Goal: Task Accomplishment & Management: Complete application form

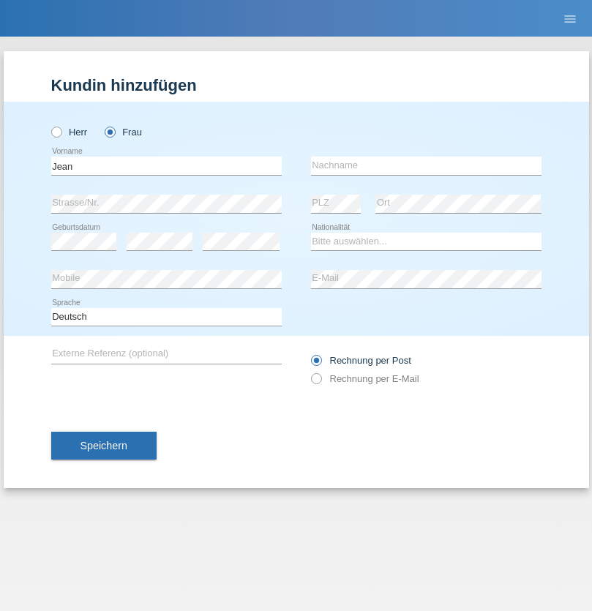
type input "Jean"
click at [426, 165] on input "text" at bounding box center [426, 166] width 231 height 18
type input "Zwyssig"
select select "CH"
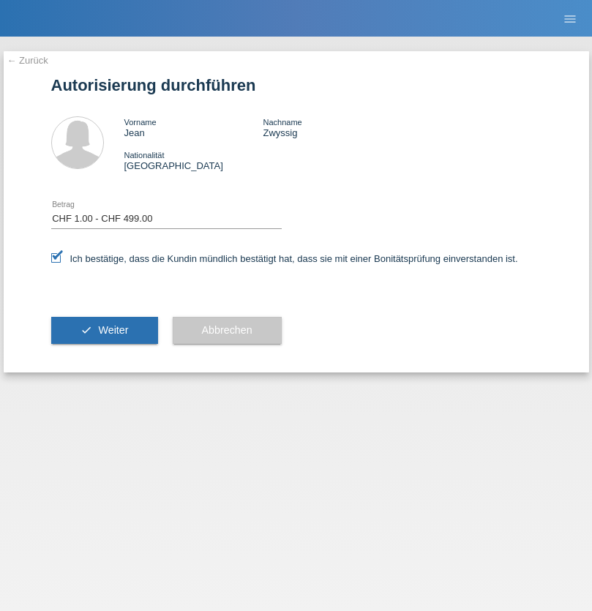
select select "1"
click at [104, 330] on span "Weiter" at bounding box center [113, 330] width 30 height 12
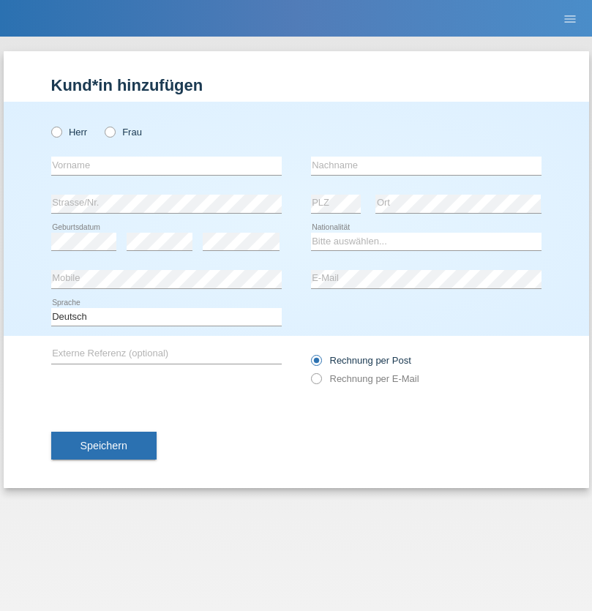
radio input "true"
click at [166, 165] on input "text" at bounding box center [166, 166] width 231 height 18
type input "Damian"
click at [426, 165] on input "text" at bounding box center [426, 166] width 231 height 18
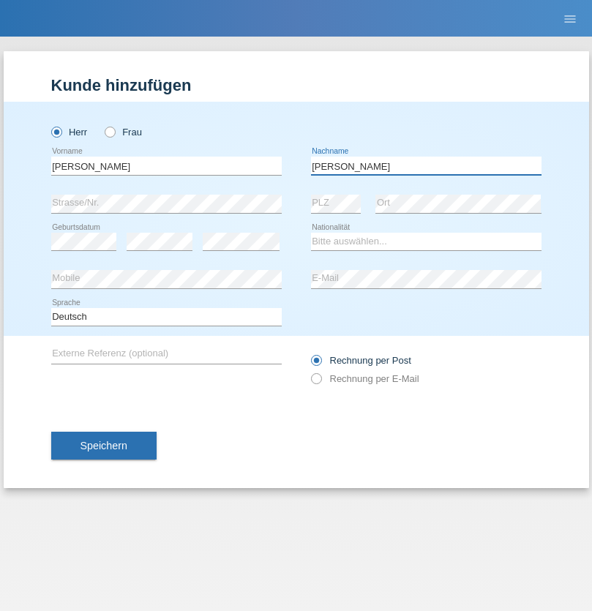
type input "Radziszewski"
select select "PL"
select select "C"
select select "10"
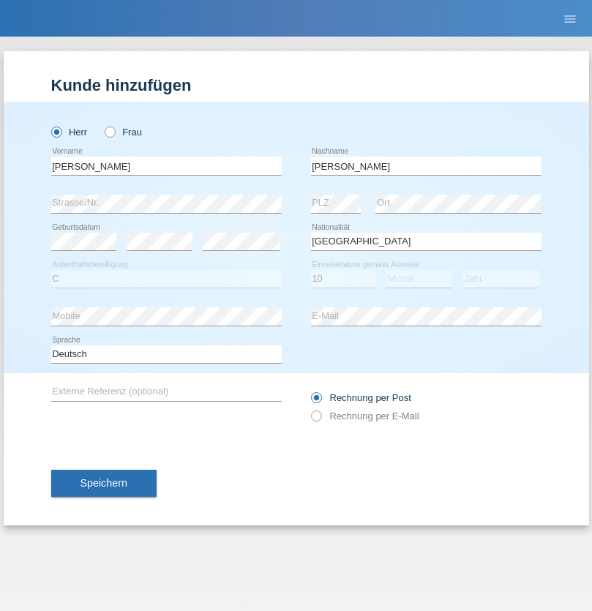
select select "07"
select select "2021"
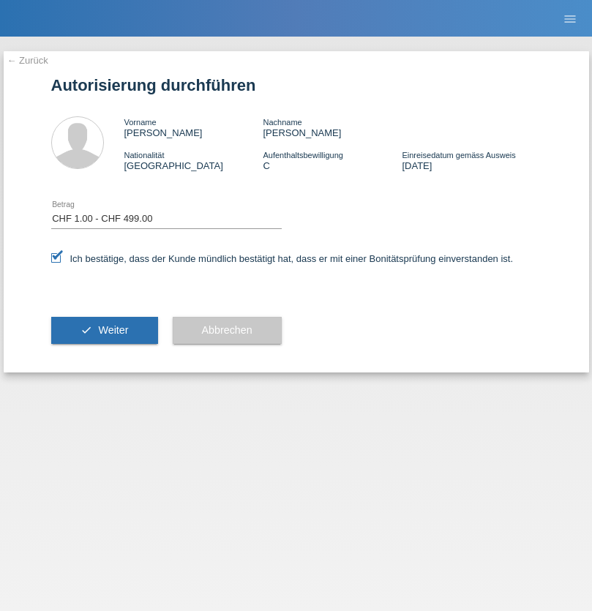
select select "1"
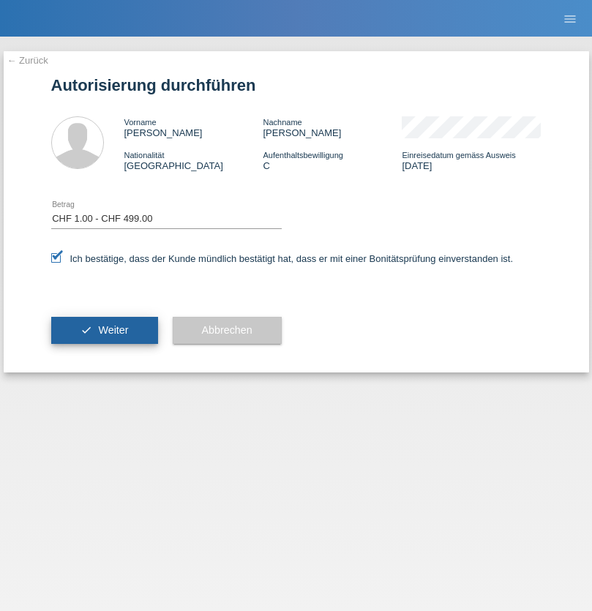
click at [104, 330] on span "Weiter" at bounding box center [113, 330] width 30 height 12
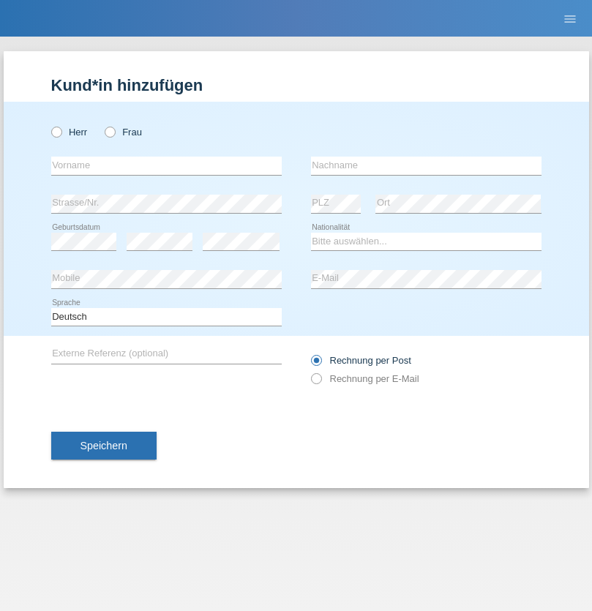
radio input "true"
click at [166, 165] on input "text" at bounding box center [166, 166] width 231 height 18
type input "[PERSON_NAME]"
click at [426, 165] on input "text" at bounding box center [426, 166] width 231 height 18
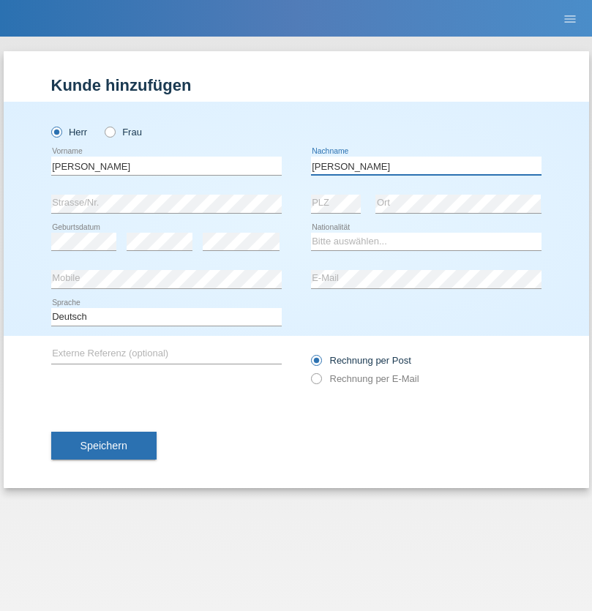
type input "[PERSON_NAME]"
select select "CH"
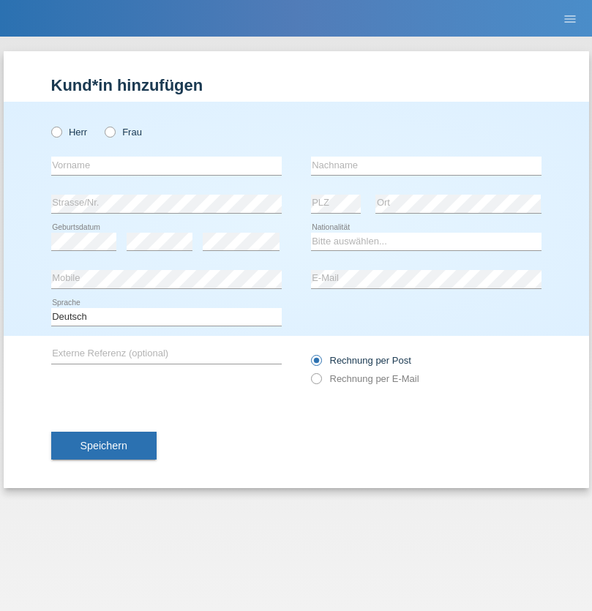
radio input "true"
click at [166, 165] on input "text" at bounding box center [166, 166] width 231 height 18
type input "Angela"
click at [426, 165] on input "text" at bounding box center [426, 166] width 231 height 18
type input "Toro"
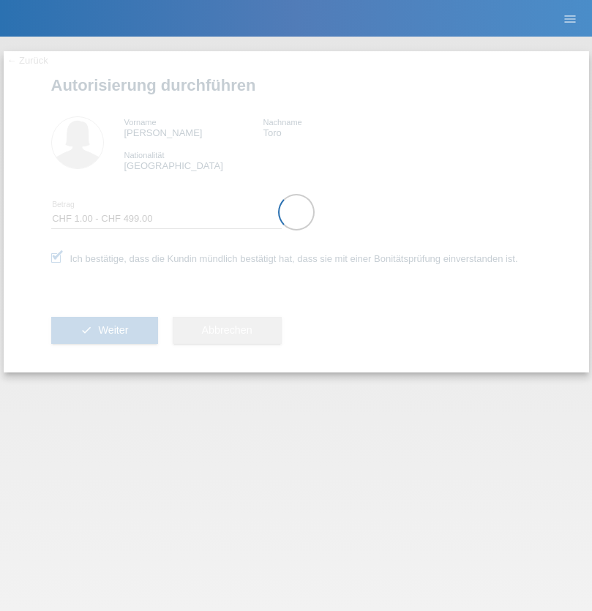
select select "1"
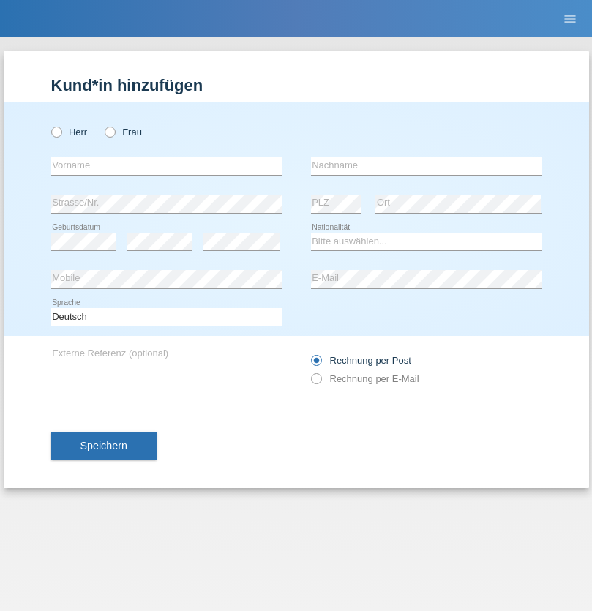
radio input "true"
click at [166, 165] on input "text" at bounding box center [166, 166] width 231 height 18
type input "Nicolas"
click at [426, 165] on input "text" at bounding box center [426, 166] width 231 height 18
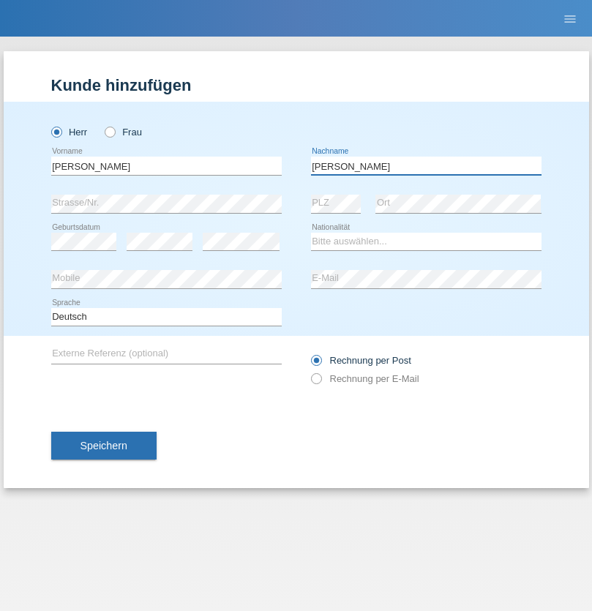
type input "Meier"
select select "CH"
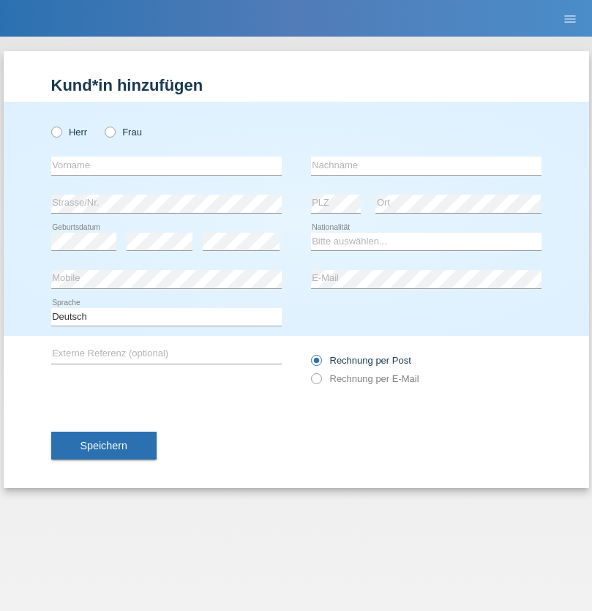
radio input "true"
click at [166, 165] on input "text" at bounding box center [166, 166] width 231 height 18
type input "David"
click at [426, 165] on input "text" at bounding box center [426, 166] width 231 height 18
type input "Nydegger"
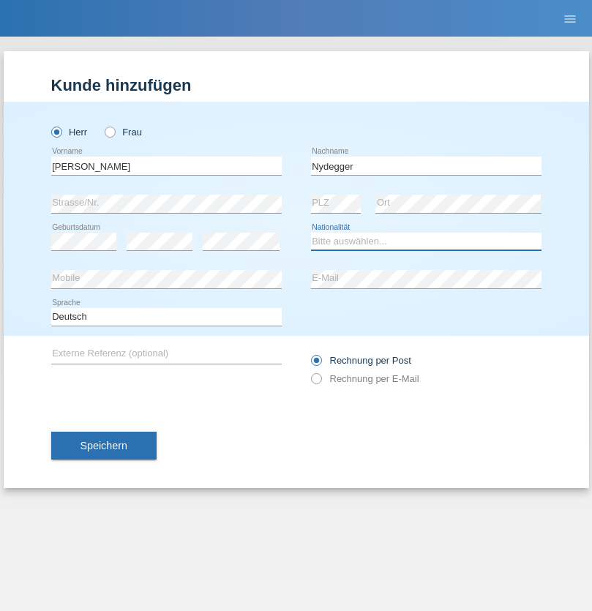
select select "CH"
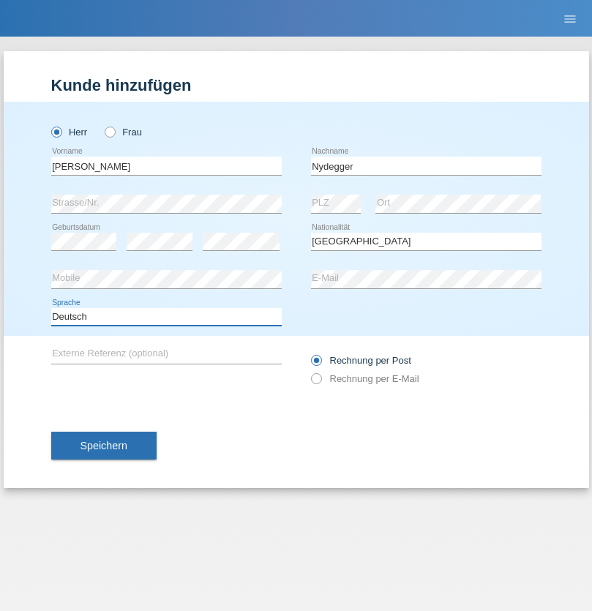
select select "en"
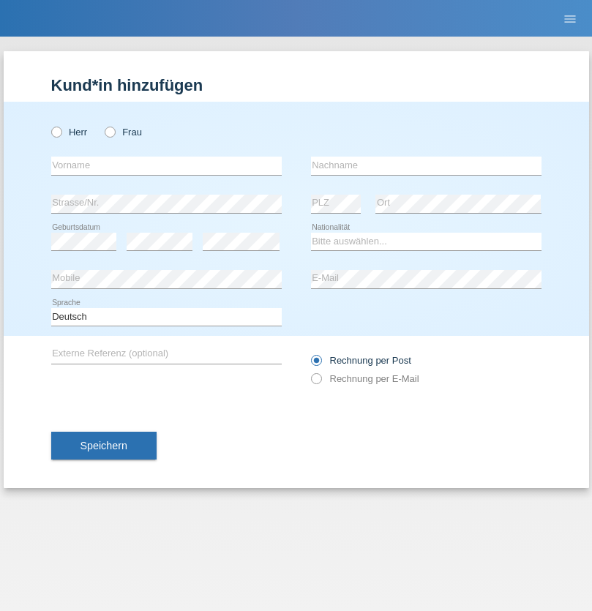
radio input "true"
click at [166, 165] on input "text" at bounding box center [166, 166] width 231 height 18
type input "Corinne"
click at [426, 165] on input "text" at bounding box center [426, 166] width 231 height 18
type input "Nydegger"
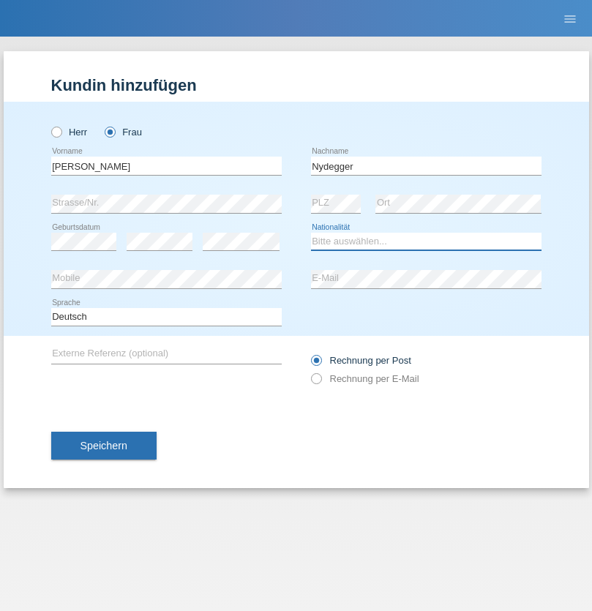
select select "CH"
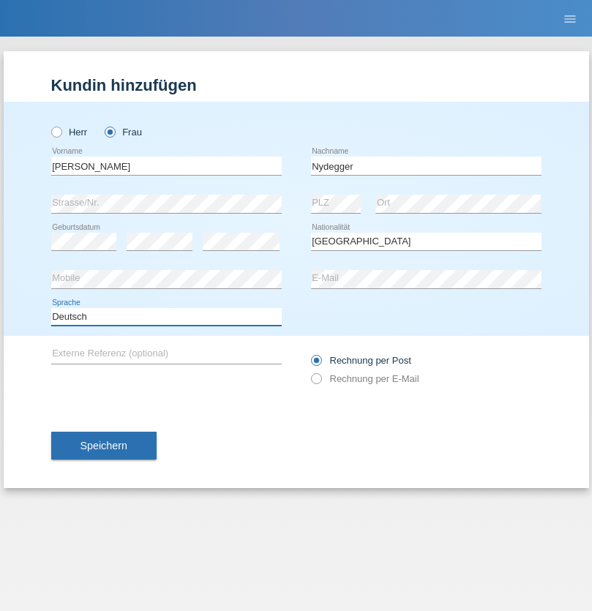
select select "en"
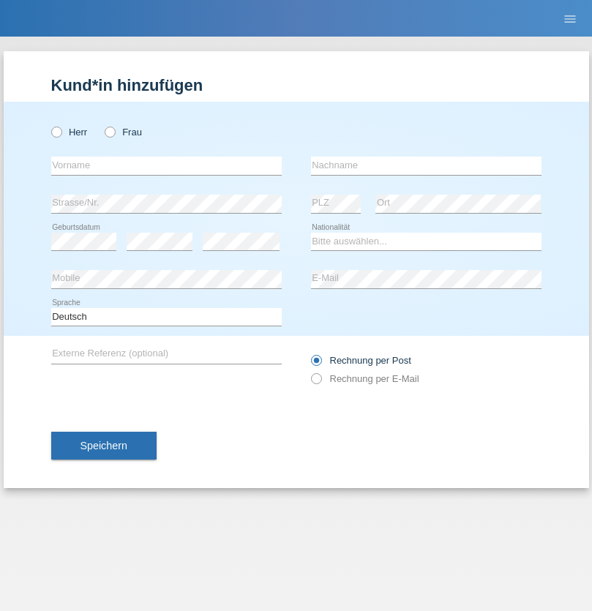
radio input "true"
click at [166, 165] on input "text" at bounding box center [166, 166] width 231 height 18
type input "Goekhan"
click at [426, 165] on input "text" at bounding box center [426, 166] width 231 height 18
type input "Akarsu"
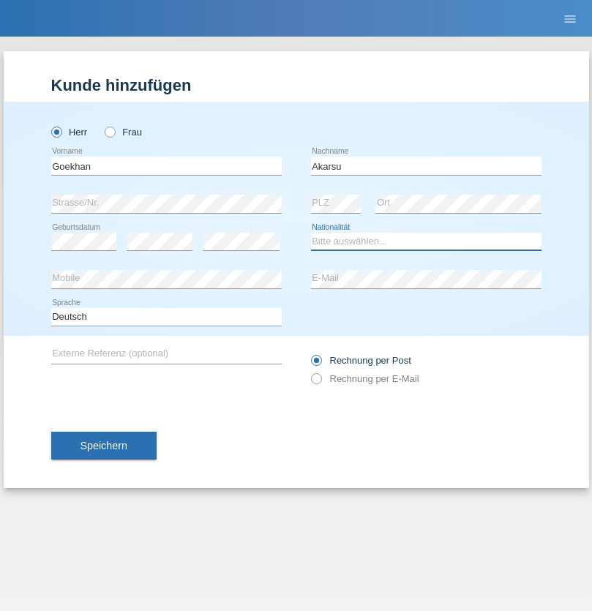
select select "AT"
select select "C"
select select "01"
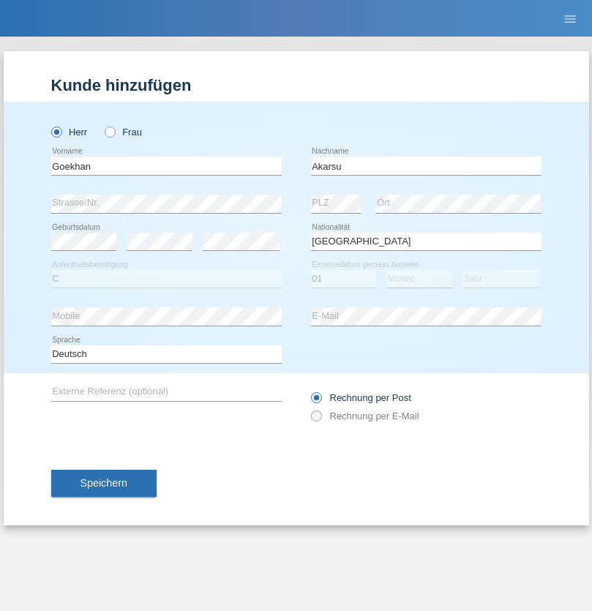
select select "05"
select select "2021"
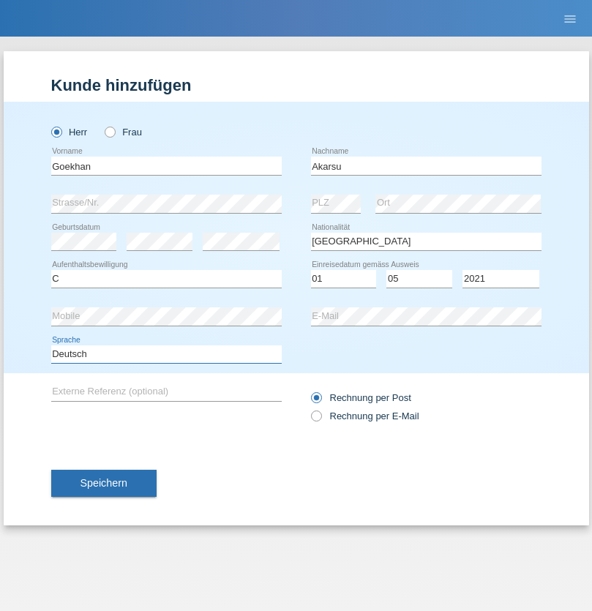
select select "en"
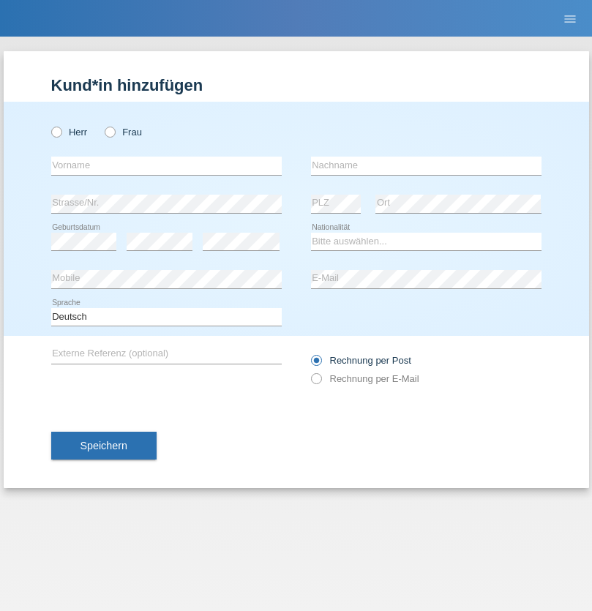
radio input "true"
click at [166, 165] on input "text" at bounding box center [166, 166] width 231 height 18
type input "Daniele"
click at [426, 165] on input "text" at bounding box center [426, 166] width 231 height 18
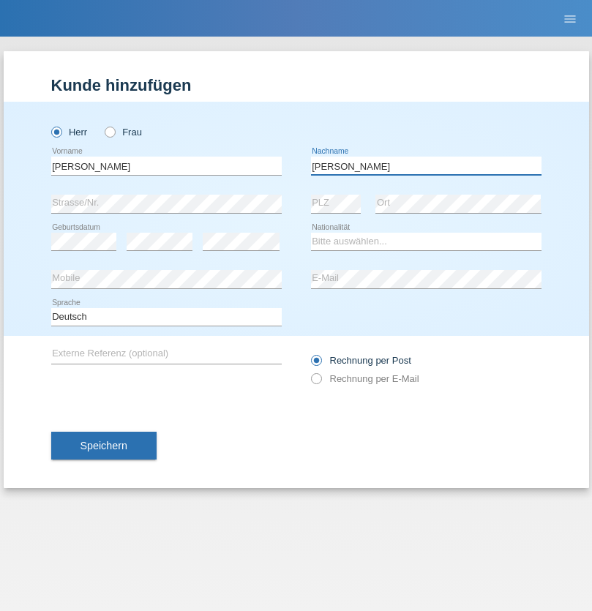
type input "Daniele"
select select "IT"
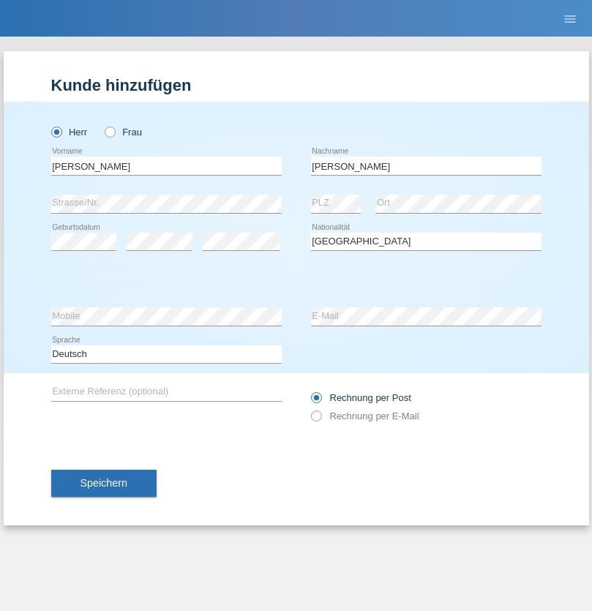
select select "C"
select select "22"
select select "06"
select select "1964"
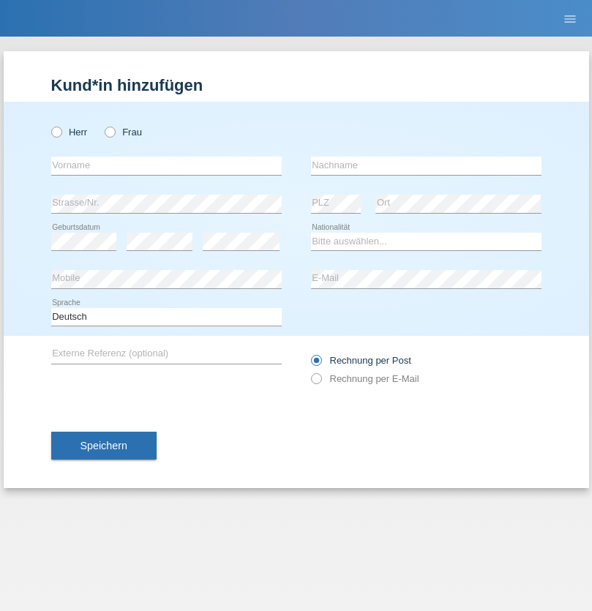
radio input "true"
click at [166, 165] on input "text" at bounding box center [166, 166] width 231 height 18
type input "[DATE]"
click at [426, 165] on input "text" at bounding box center [426, 166] width 231 height 18
type input "Alessio"
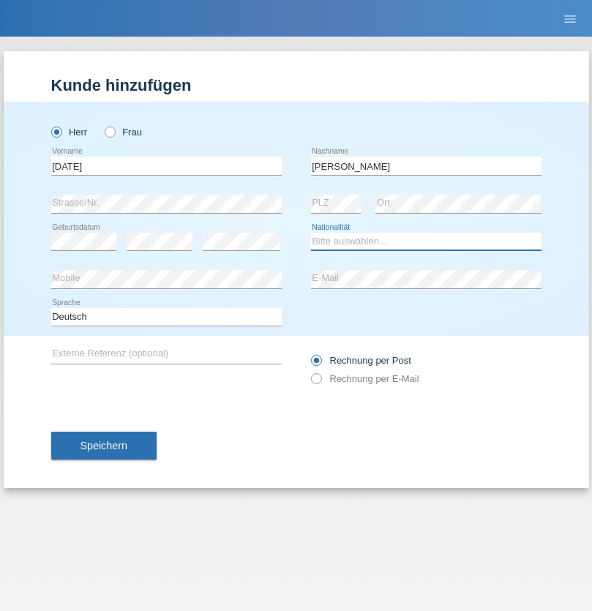
select select "IT"
select select "C"
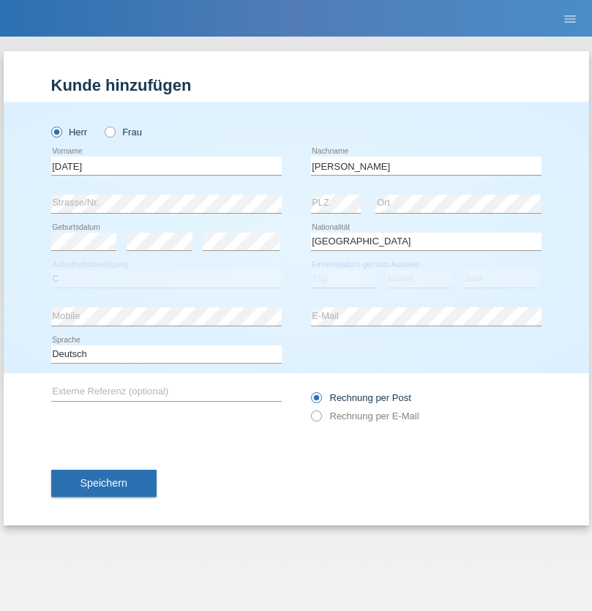
select select "01"
select select "05"
select select "2021"
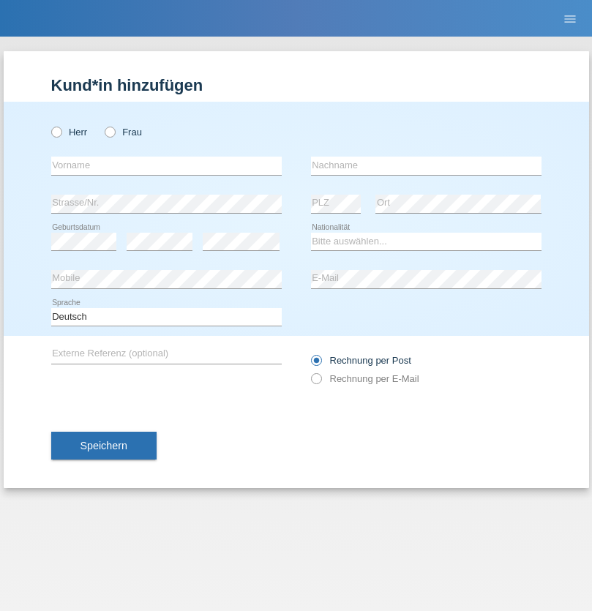
radio input "true"
click at [166, 165] on input "text" at bounding box center [166, 166] width 231 height 18
type input "[PERSON_NAME]"
click at [426, 165] on input "text" at bounding box center [426, 166] width 231 height 18
type input "Cislariu"
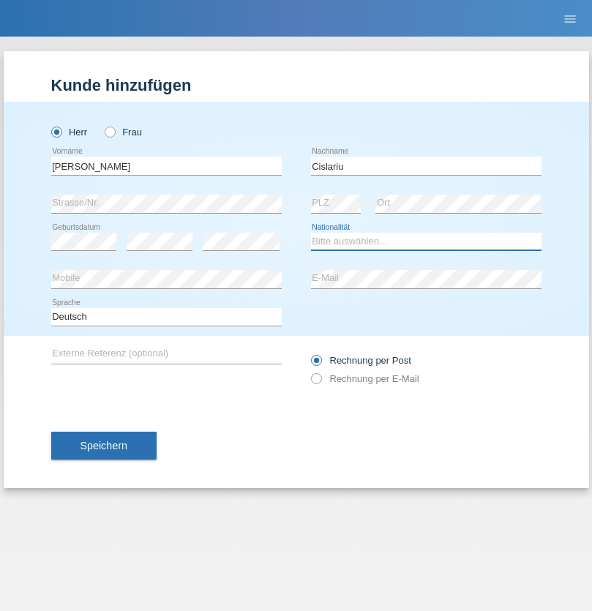
select select "CH"
radio input "true"
select select "CH"
radio input "true"
click at [166, 165] on input "text" at bounding box center [166, 166] width 231 height 18
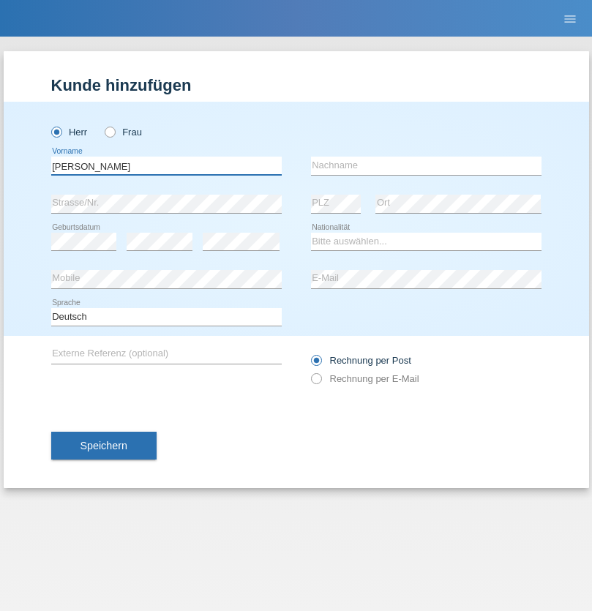
type input "[PERSON_NAME]"
click at [426, 165] on input "text" at bounding box center [426, 166] width 231 height 18
type input "Kappelmayer"
select select "MG"
select select "C"
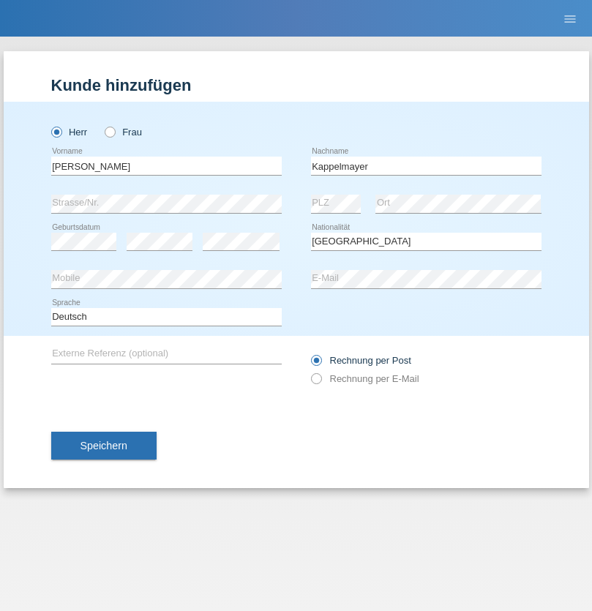
select select "31"
select select "08"
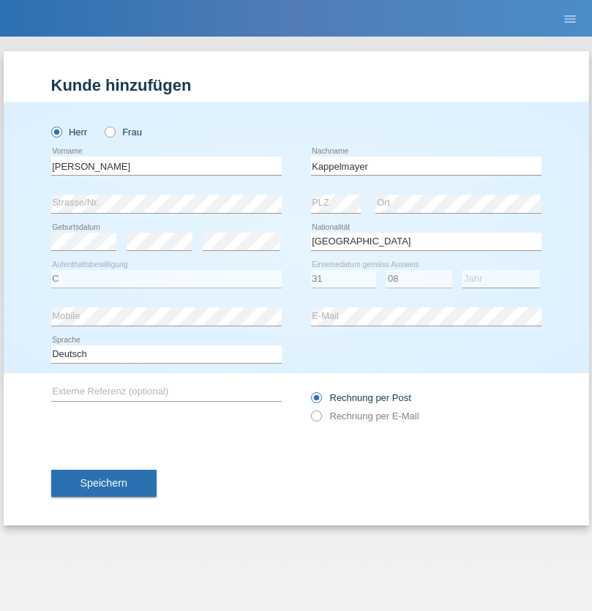
select select "2021"
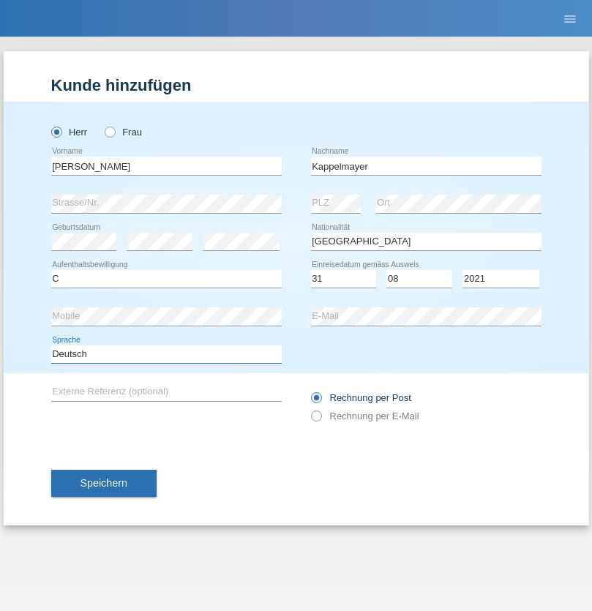
select select "en"
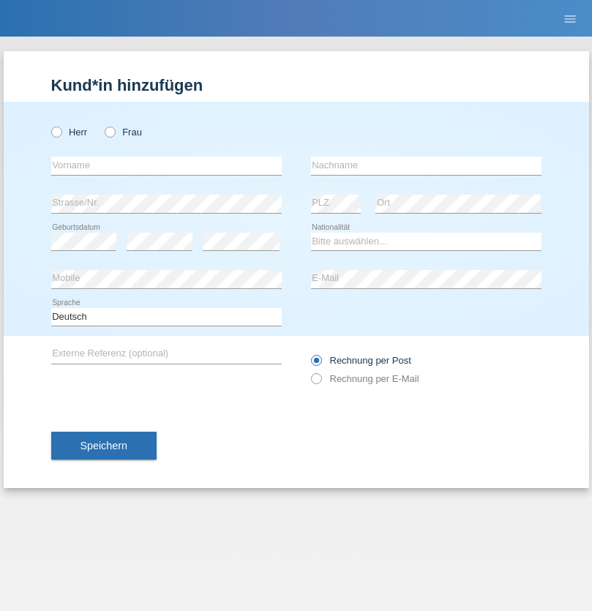
radio input "true"
click at [166, 165] on input "text" at bounding box center [166, 166] width 231 height 18
type input "firat"
click at [426, 165] on input "text" at bounding box center [426, 166] width 231 height 18
type input "kara"
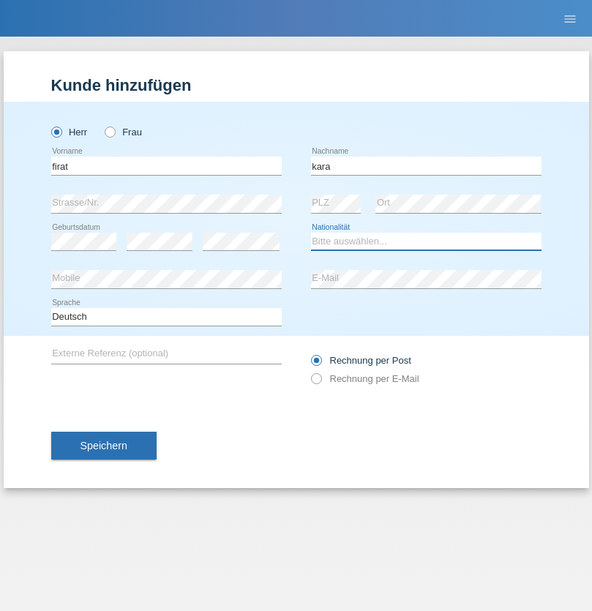
select select "CH"
radio input "true"
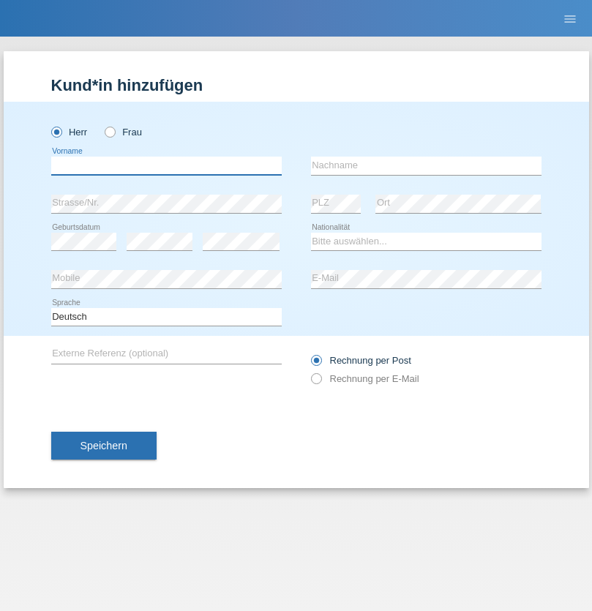
click at [166, 165] on input "text" at bounding box center [166, 166] width 231 height 18
type input "[PERSON_NAME]"
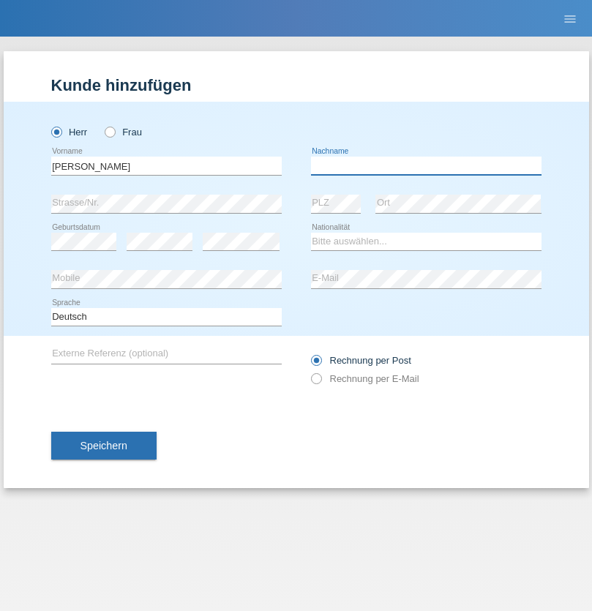
click at [426, 165] on input "text" at bounding box center [426, 166] width 231 height 18
type input "Panda nzinga"
select select "MN"
select select "C"
select select "28"
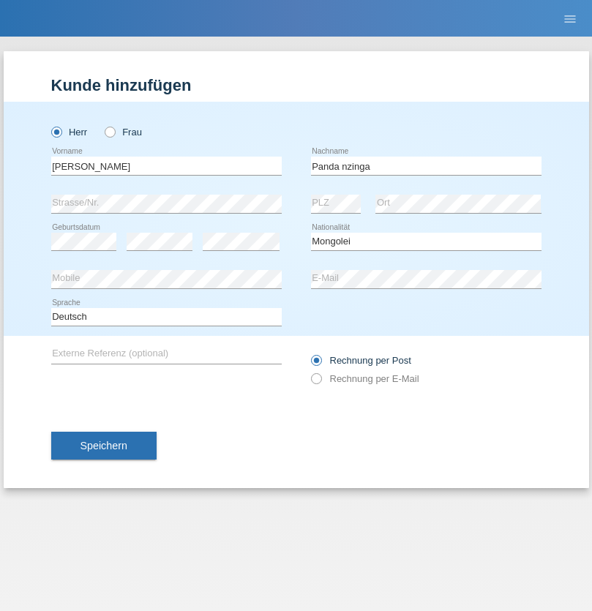
select select "11"
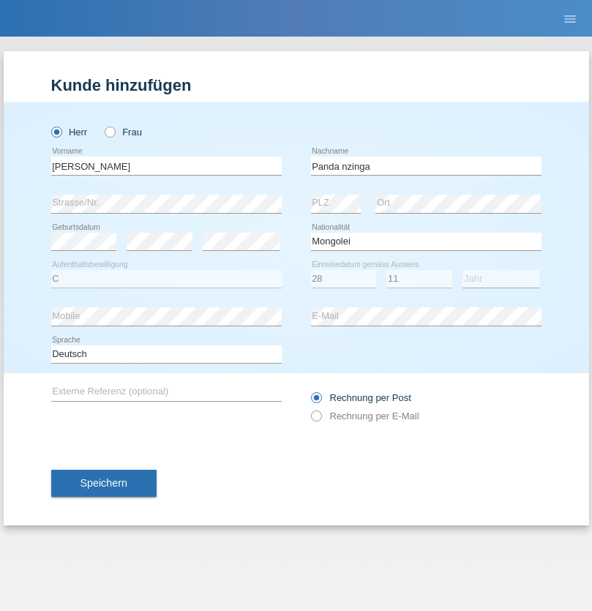
select select "2001"
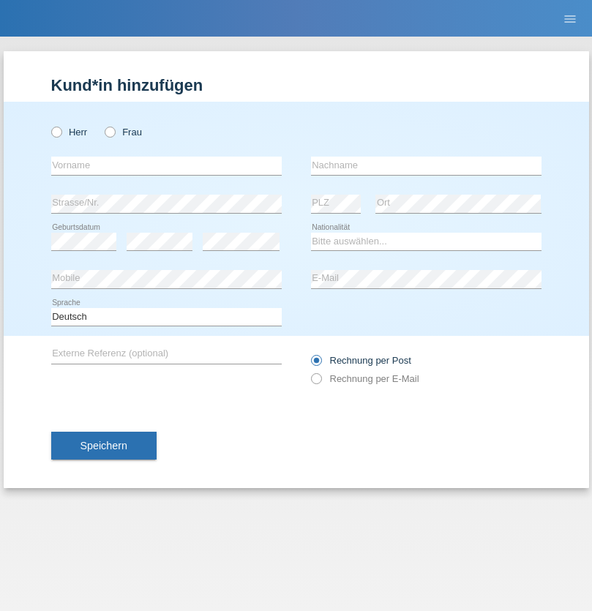
radio input "true"
select select "HU"
select select "C"
select select "30"
select select "10"
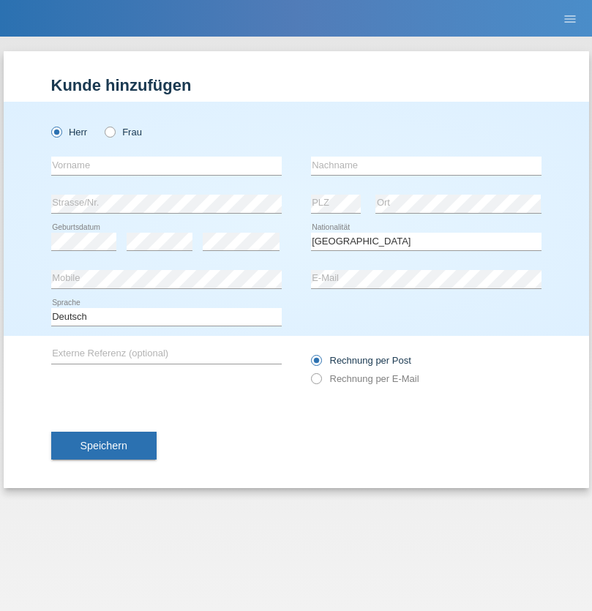
select select "2021"
